Goal: Information Seeking & Learning: Learn about a topic

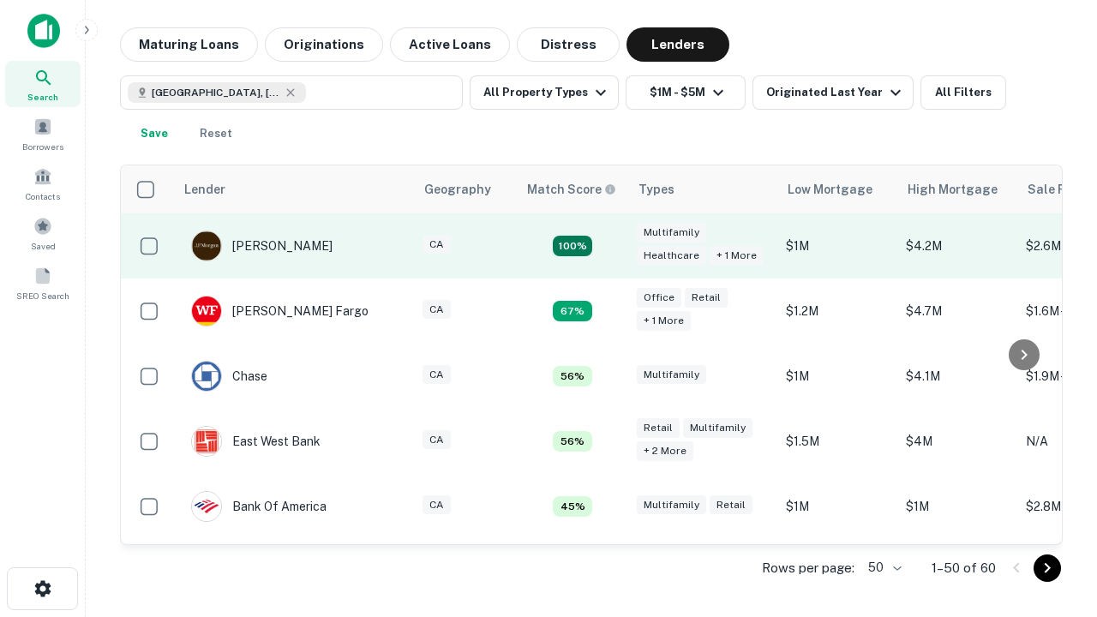
click at [609, 246] on td "100%" at bounding box center [572, 245] width 111 height 65
